Goal: Task Accomplishment & Management: Manage account settings

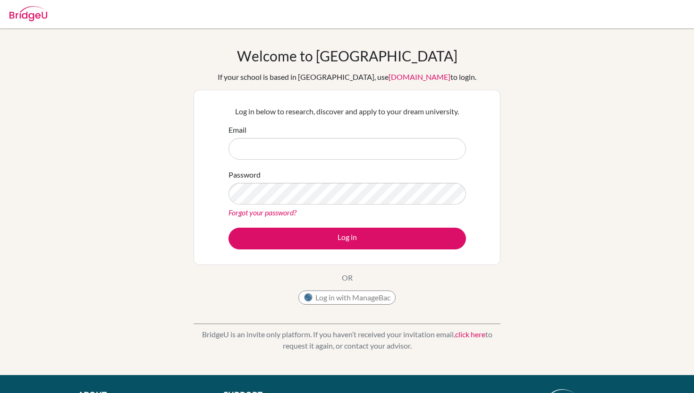
click at [327, 151] on input "Email" at bounding box center [346, 149] width 237 height 22
click at [326, 154] on input "Email" at bounding box center [346, 149] width 237 height 22
type input "[EMAIL_ADDRESS][DOMAIN_NAME]"
click at [228, 228] on button "Log in" at bounding box center [346, 239] width 237 height 22
